Goal: Task Accomplishment & Management: Use online tool/utility

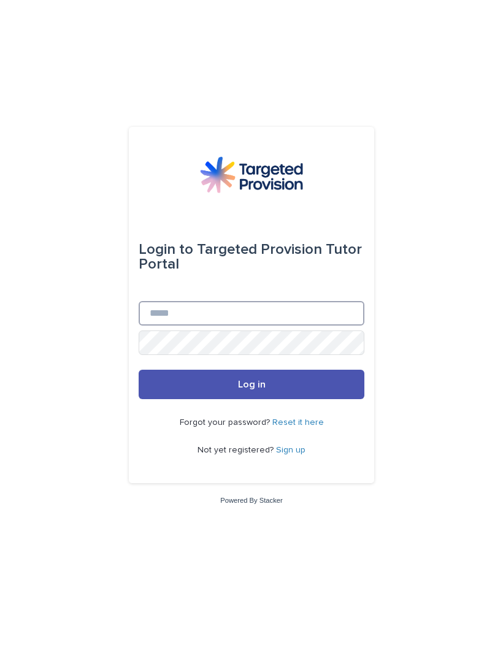
click at [159, 326] on input "Email" at bounding box center [252, 313] width 226 height 25
type input "**********"
click at [259, 399] on button "Log in" at bounding box center [252, 384] width 226 height 29
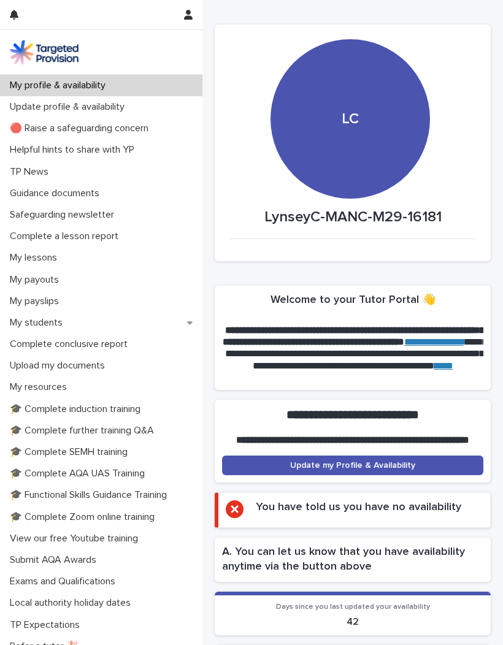
click at [47, 322] on p "My students" at bounding box center [38, 323] width 67 height 12
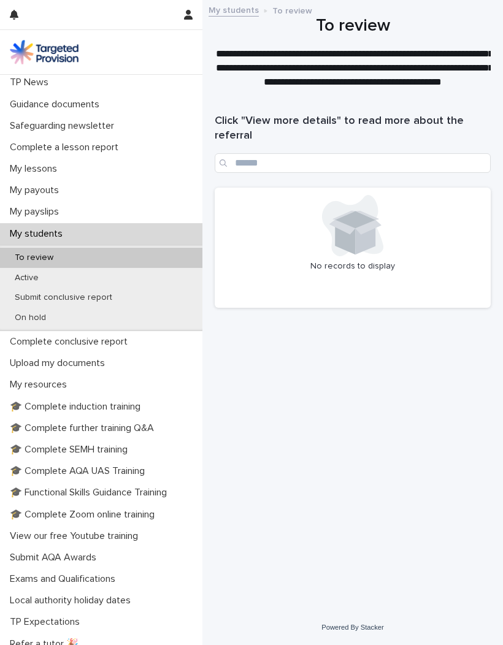
scroll to position [80, 0]
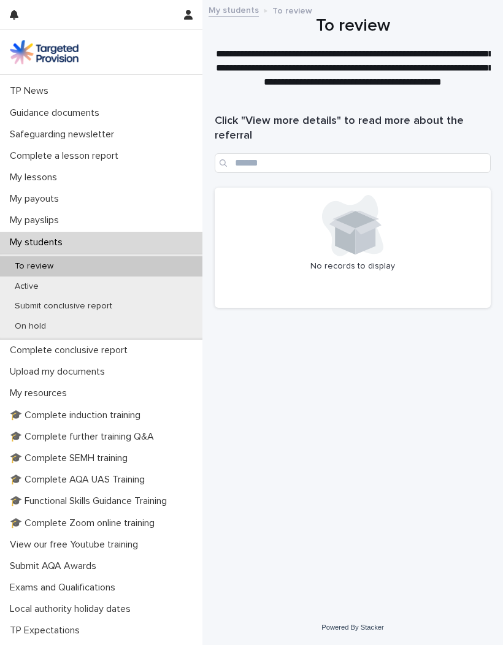
click at [25, 282] on p "Active" at bounding box center [27, 287] width 44 height 10
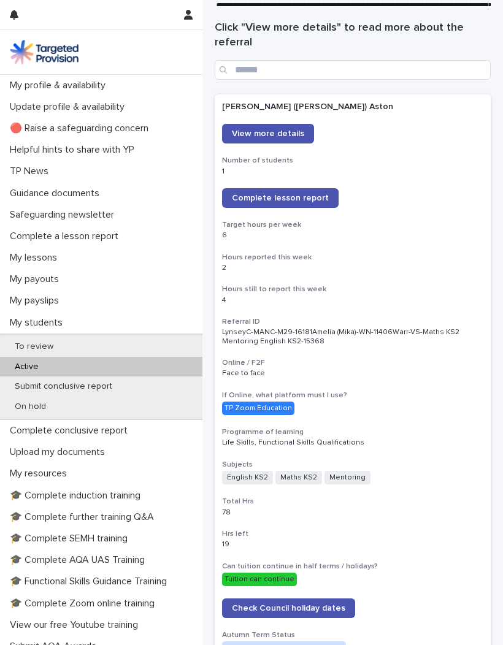
scroll to position [91, 0]
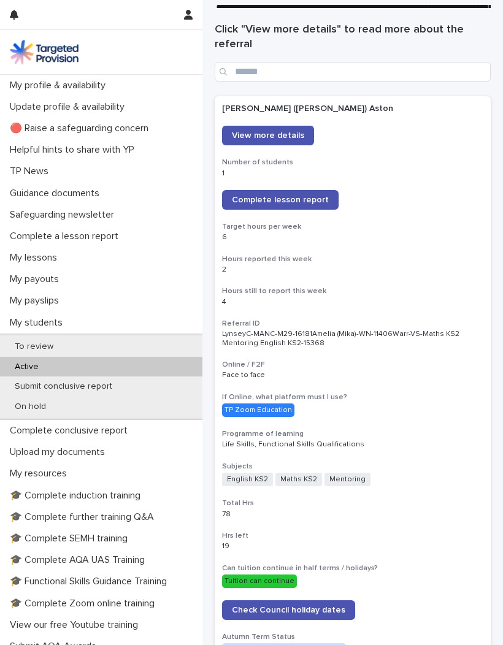
click at [291, 196] on span "Complete lesson report" at bounding box center [280, 200] width 97 height 9
